Goal: Find specific page/section: Find specific page/section

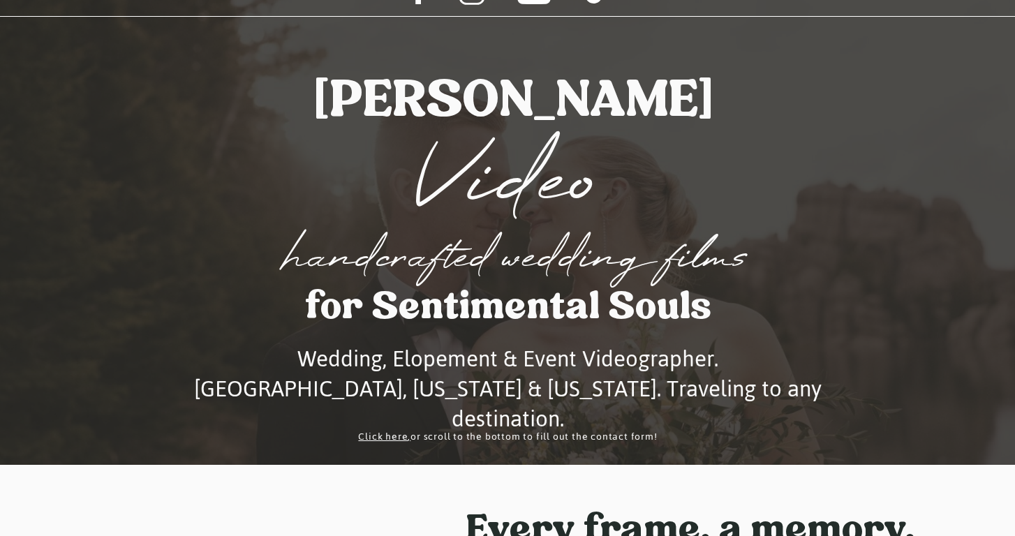
scroll to position [39, 0]
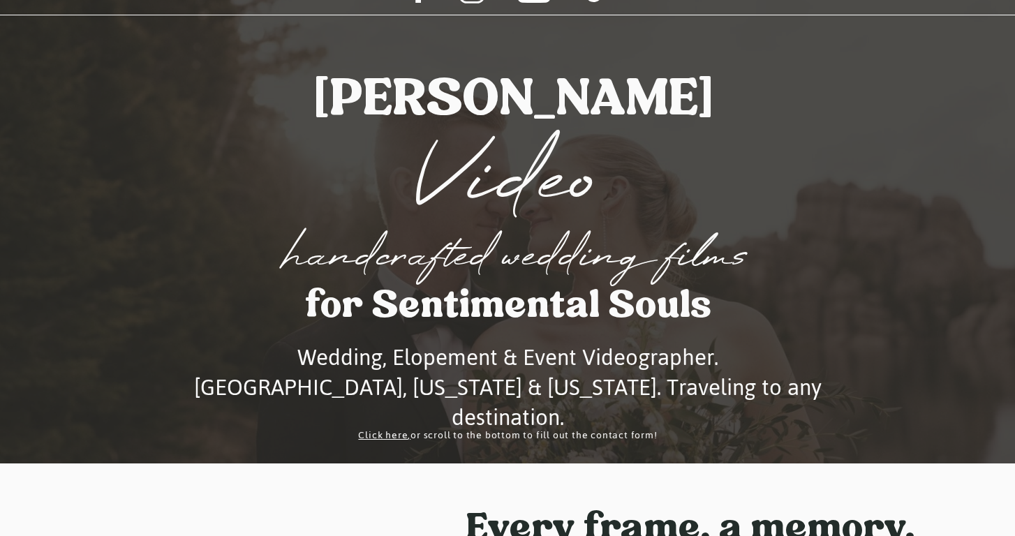
click at [382, 435] on link "Click here" at bounding box center [383, 435] width 50 height 19
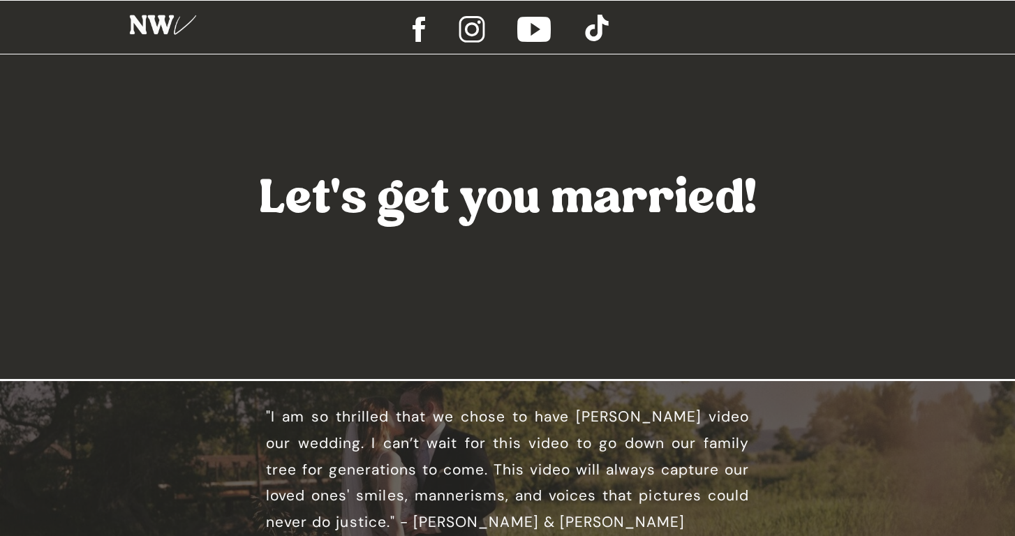
click at [171, 33] on div at bounding box center [163, 28] width 89 height 45
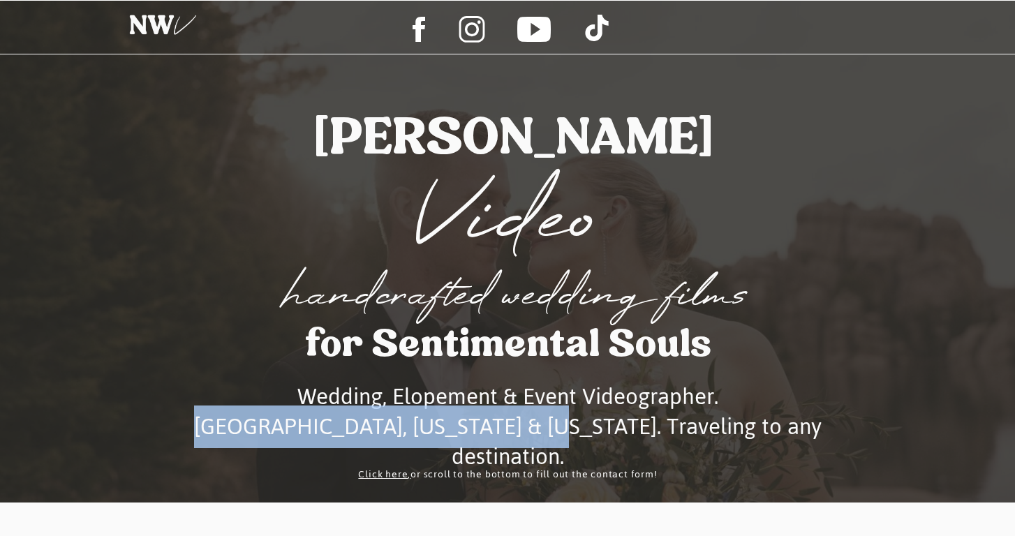
drag, startPoint x: 535, startPoint y: 428, endPoint x: 204, endPoint y: 424, distance: 331.5
click at [204, 424] on h3 "Wedding, Elopement & Event Videographer. Rapid City, South Dakota & Arizona. Tr…" at bounding box center [507, 413] width 743 height 63
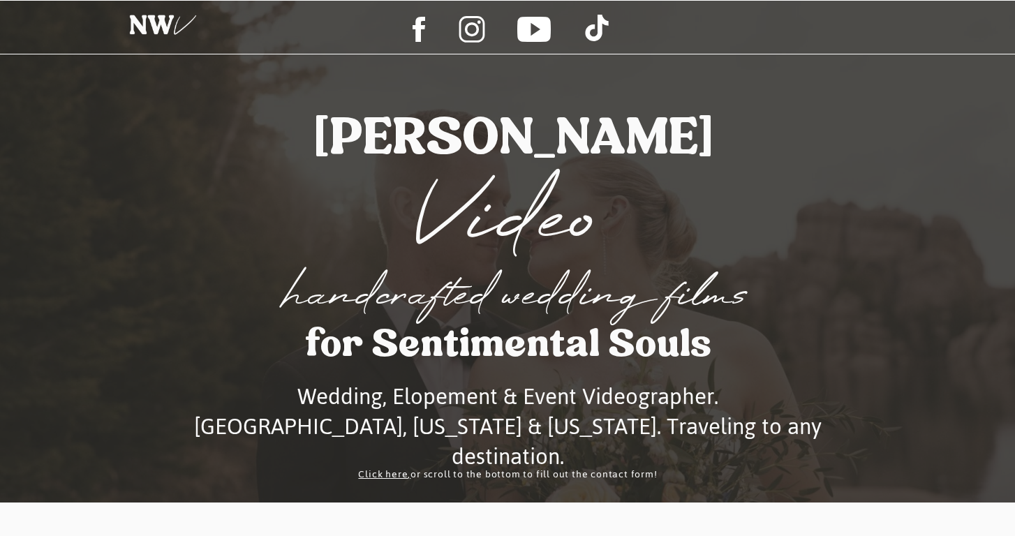
click at [613, 247] on h1 "Video" at bounding box center [507, 220] width 251 height 97
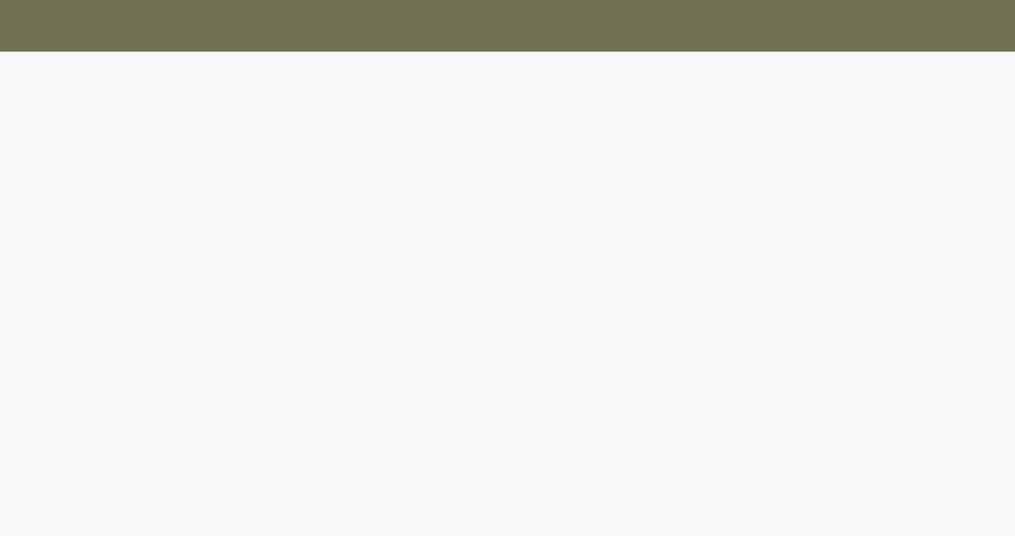
scroll to position [5395, 0]
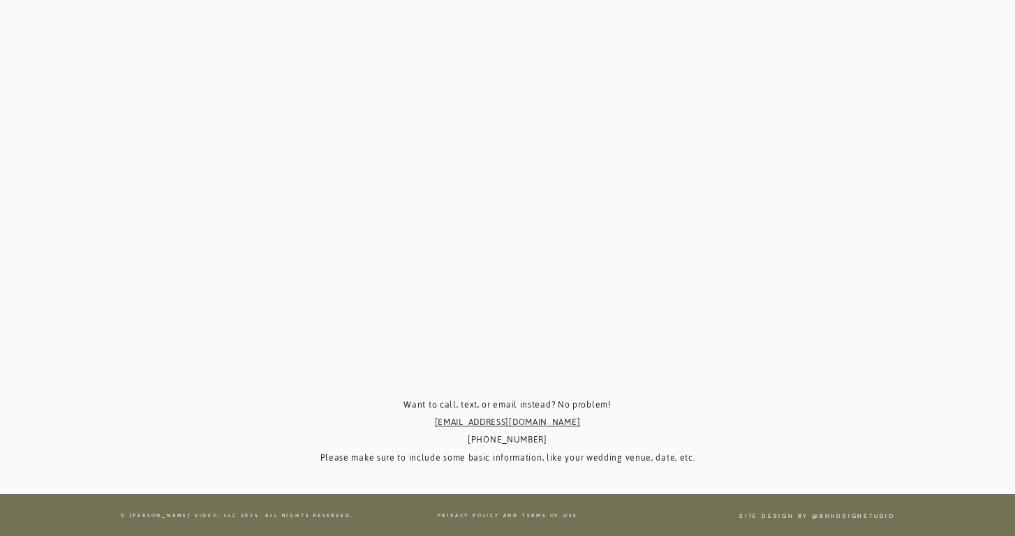
scroll to position [5754, 0]
